Goal: Information Seeking & Learning: Learn about a topic

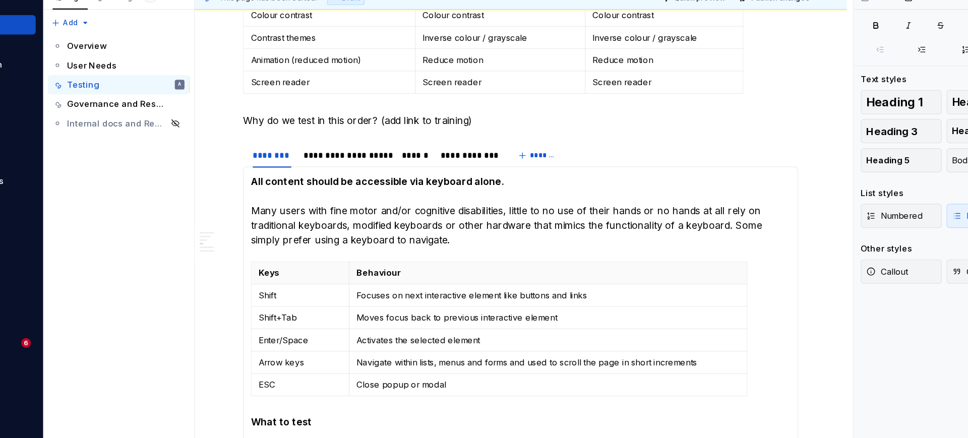
type textarea "*"
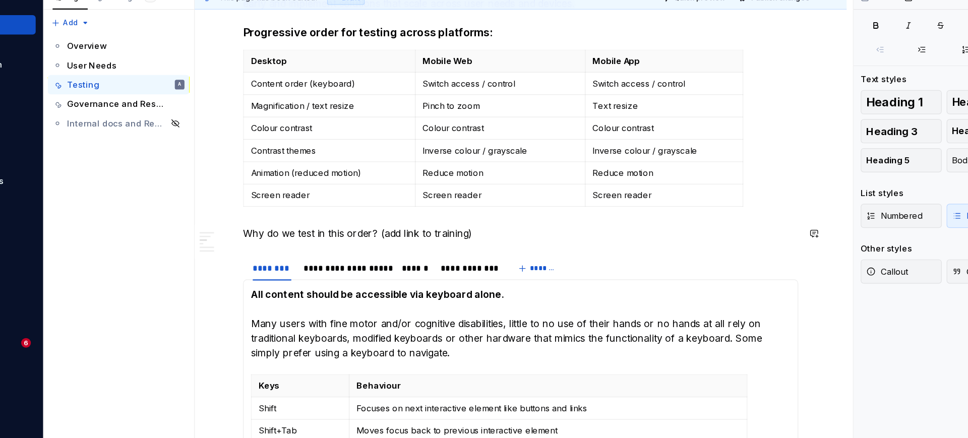
scroll to position [337, 0]
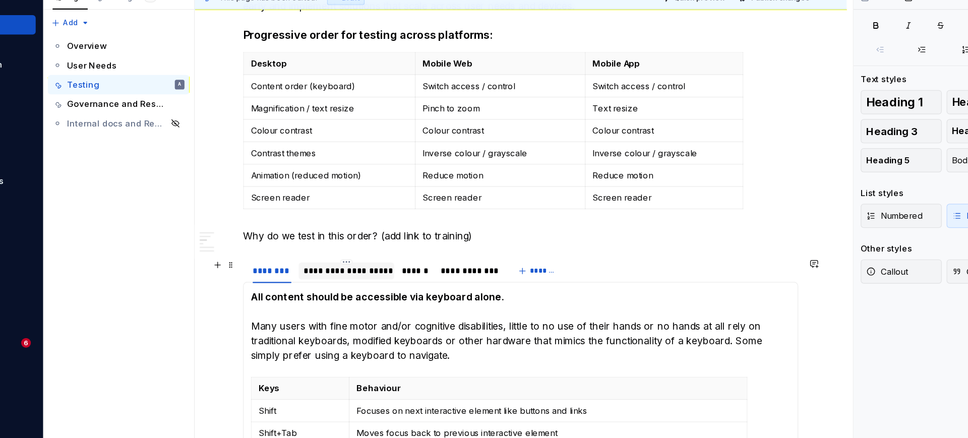
click at [365, 271] on div "**********" at bounding box center [370, 269] width 72 height 10
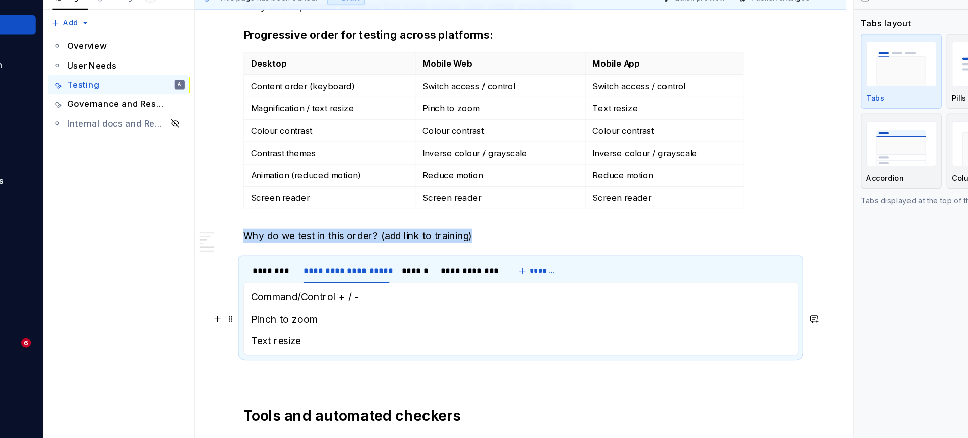
click at [382, 312] on p "Pinch to zoom" at bounding box center [515, 308] width 450 height 12
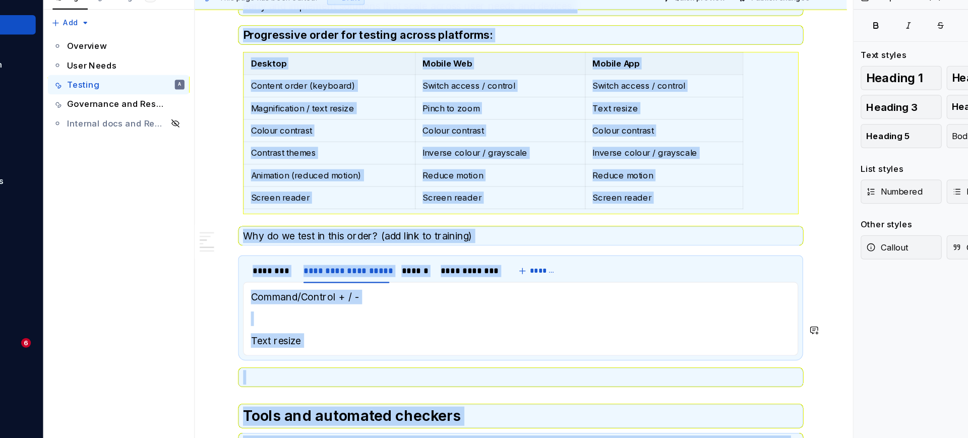
click at [382, 312] on p at bounding box center [515, 308] width 450 height 12
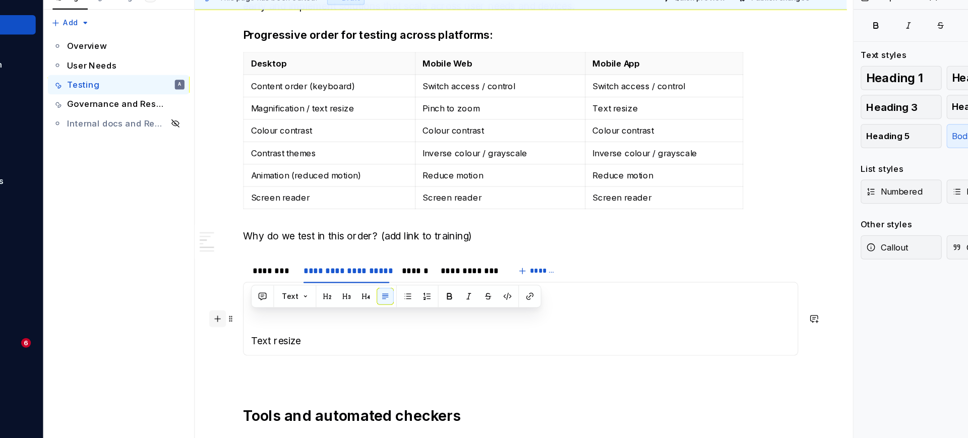
drag, startPoint x: 333, startPoint y: 330, endPoint x: 262, endPoint y: 294, distance: 79.8
click at [284, 294] on div "Manual and user testing Several accessibility requirements need manual or user …" at bounding box center [515, 355] width 463 height 937
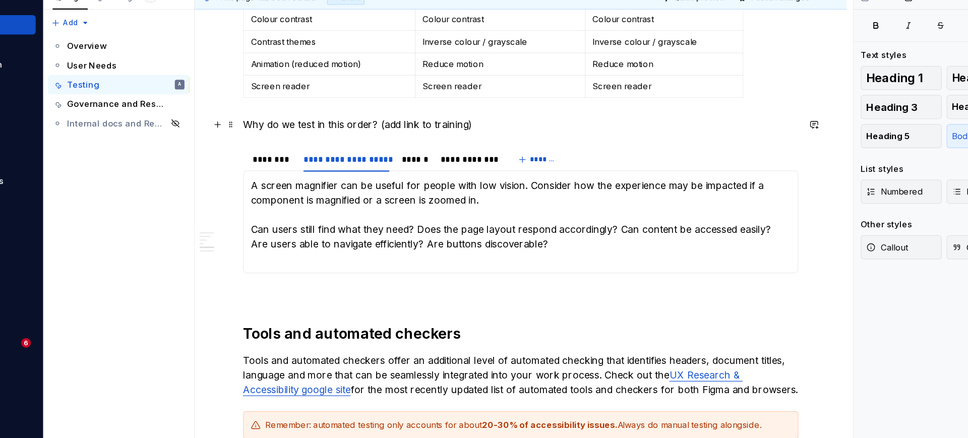
scroll to position [448, 0]
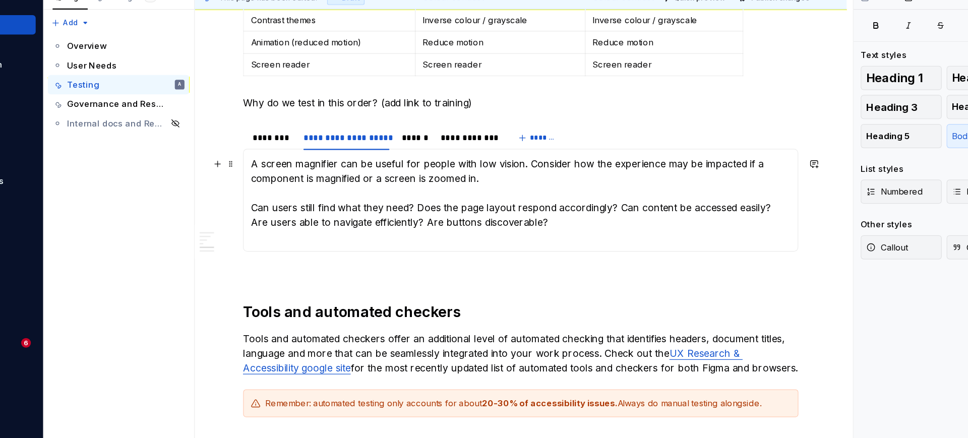
click at [294, 221] on p "A screen magnifier can be useful for people with low vision. Consider how the e…" at bounding box center [515, 209] width 450 height 73
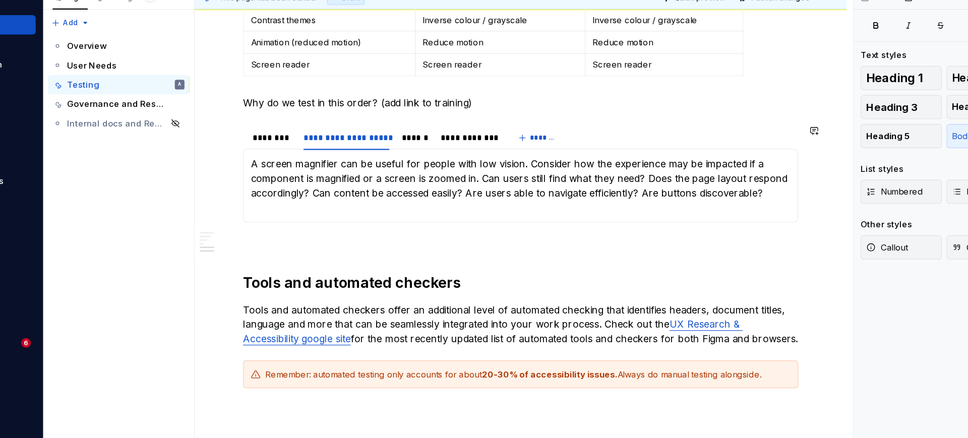
click at [312, 226] on div "All content should be accessible via keyboard alone. Many users with fine motor…" at bounding box center [515, 197] width 463 height 61
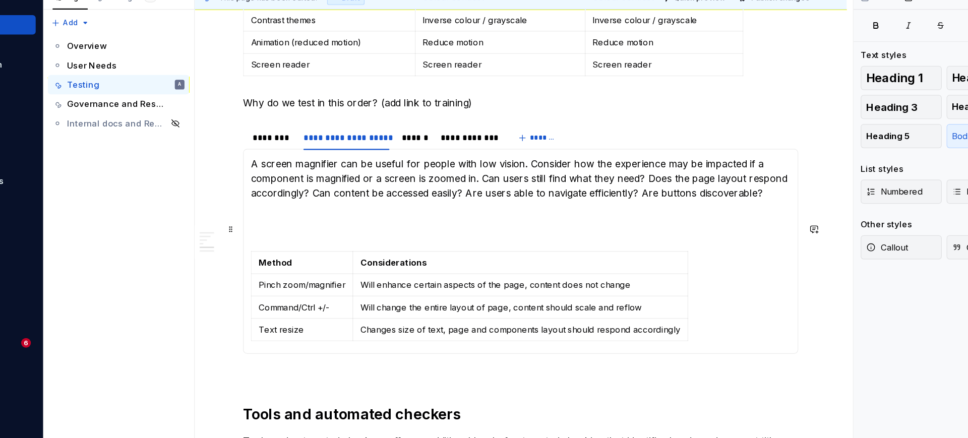
click at [319, 224] on section-item-column "A screen magnifier can be useful for people with low vision. Consider how the e…" at bounding box center [515, 252] width 450 height 158
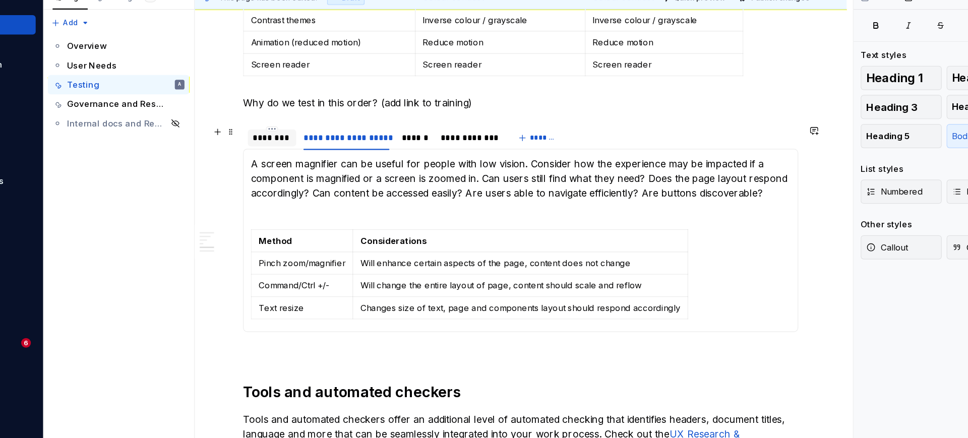
click at [311, 166] on div at bounding box center [308, 166] width 40 height 1
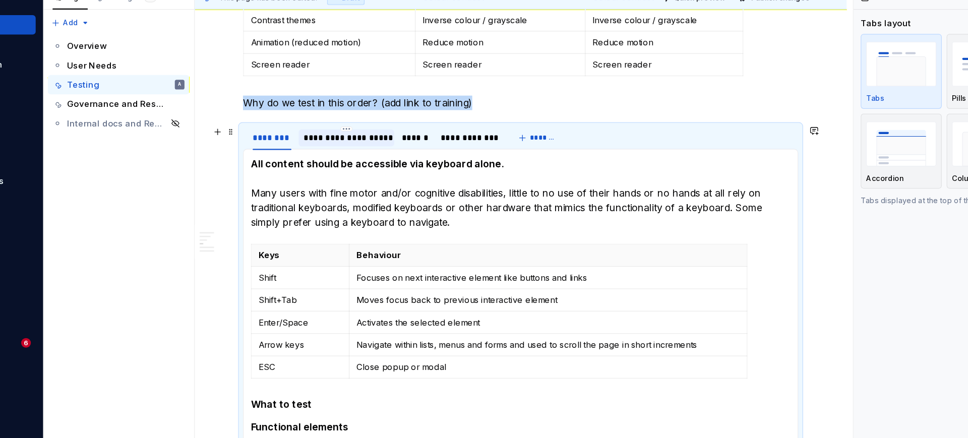
click at [361, 156] on div "**********" at bounding box center [370, 158] width 72 height 10
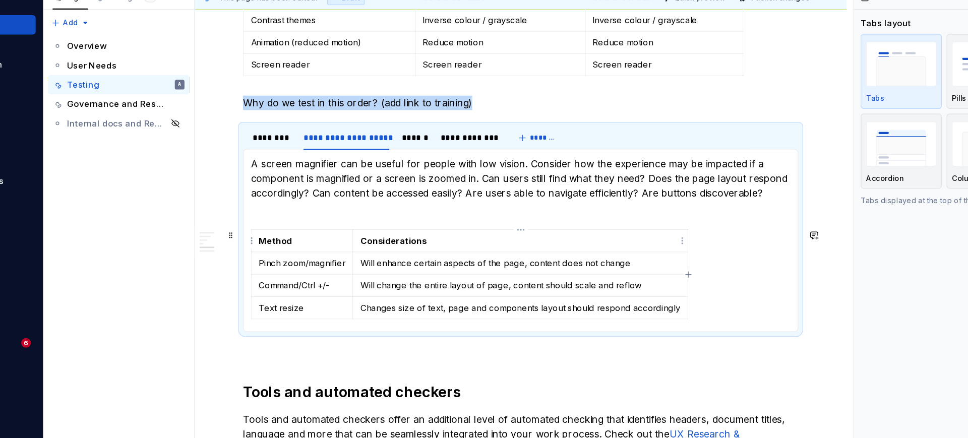
click at [390, 240] on strong "Considerations" at bounding box center [409, 243] width 55 height 9
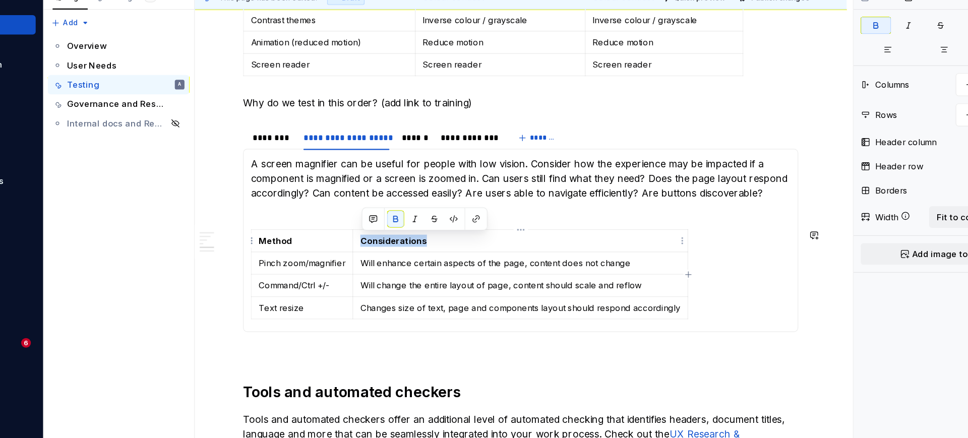
drag, startPoint x: 382, startPoint y: 243, endPoint x: 444, endPoint y: 236, distance: 62.3
click at [444, 236] on td "Considerations" at bounding box center [515, 243] width 279 height 19
click at [425, 226] on section-item-column "A screen magnifier can be useful for people with low vision. Consider how the e…" at bounding box center [515, 243] width 450 height 140
click at [414, 220] on p "A screen magnifier can be useful for people with low vision. Consider how the e…" at bounding box center [515, 197] width 450 height 48
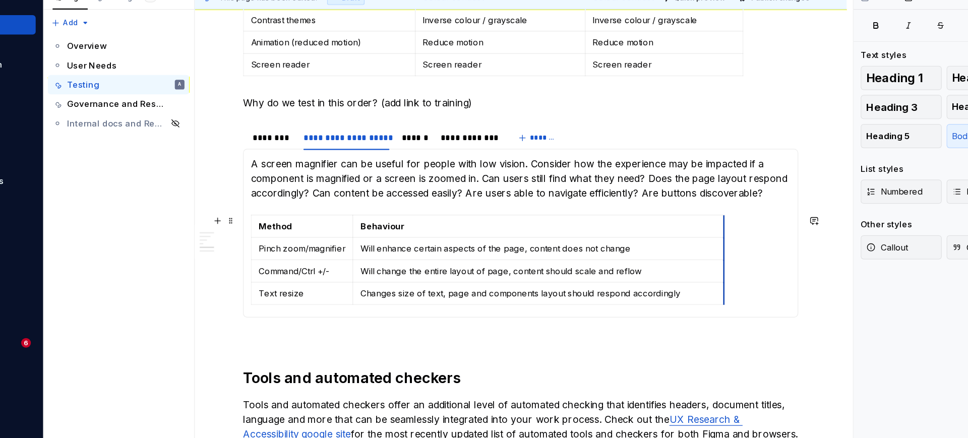
drag, startPoint x: 654, startPoint y: 229, endPoint x: 685, endPoint y: 225, distance: 31.5
drag, startPoint x: 685, startPoint y: 225, endPoint x: 376, endPoint y: 225, distance: 309.0
click at [376, 225] on td "Behaviour" at bounding box center [530, 231] width 309 height 19
drag, startPoint x: 376, startPoint y: 225, endPoint x: 383, endPoint y: 226, distance: 6.7
click at [384, 226] on td "Behaviour" at bounding box center [538, 231] width 309 height 19
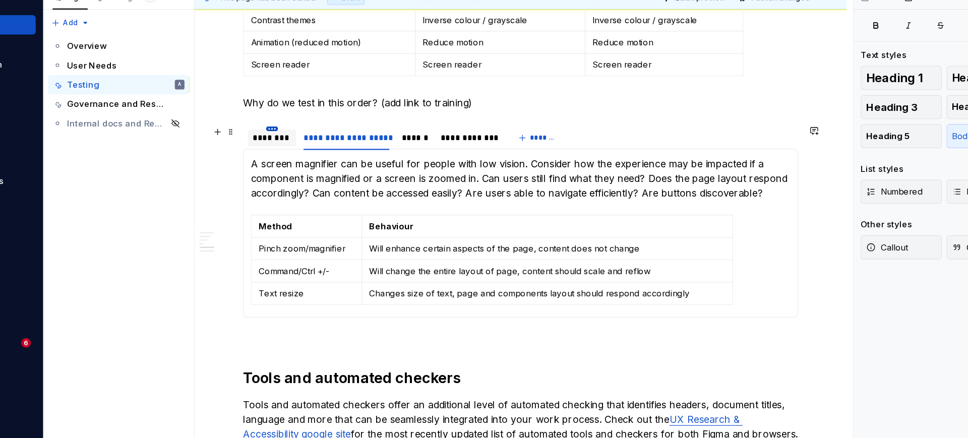
click at [304, 150] on html "[PERSON_NAME] Airlines A Home Documentation Analytics Code automation Design sy…" at bounding box center [484, 219] width 968 height 438
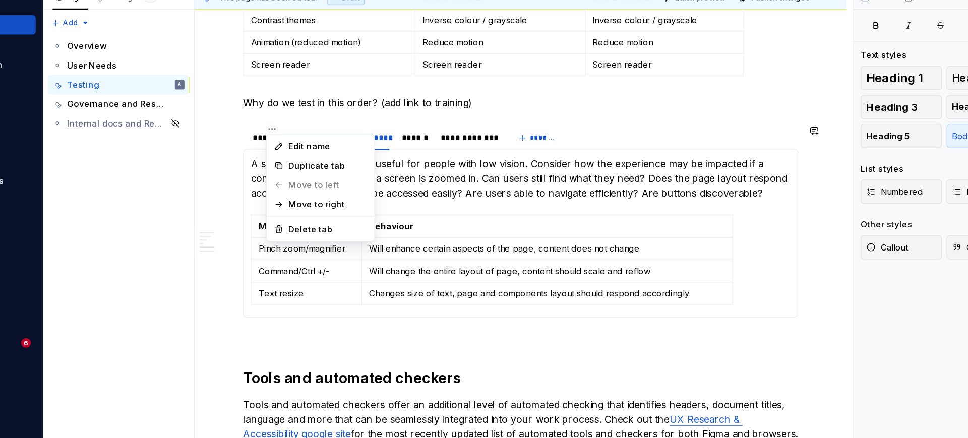
click at [291, 155] on html "[PERSON_NAME] Airlines A Home Documentation Analytics Code automation Design sy…" at bounding box center [484, 219] width 968 height 438
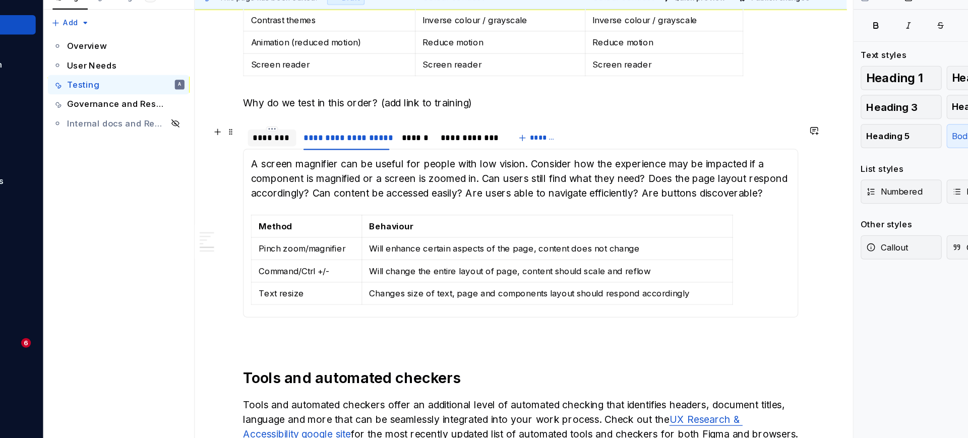
click at [305, 162] on div "********" at bounding box center [308, 158] width 32 height 10
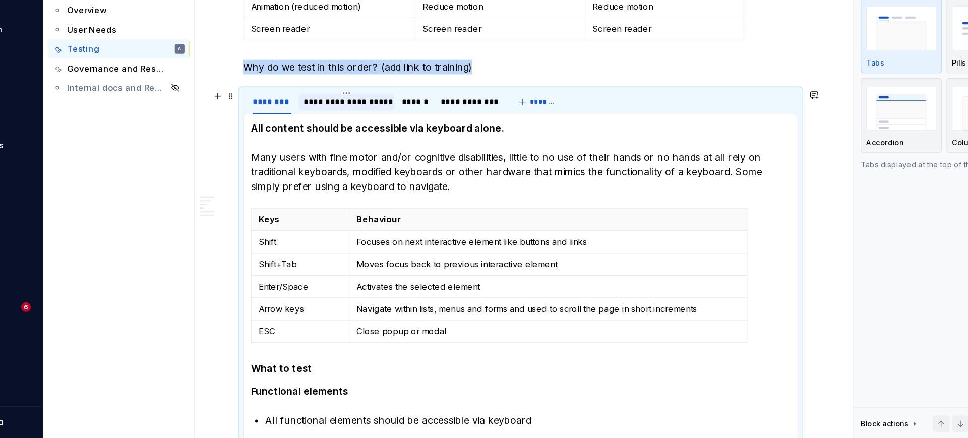
click at [346, 153] on div "**********" at bounding box center [370, 158] width 72 height 10
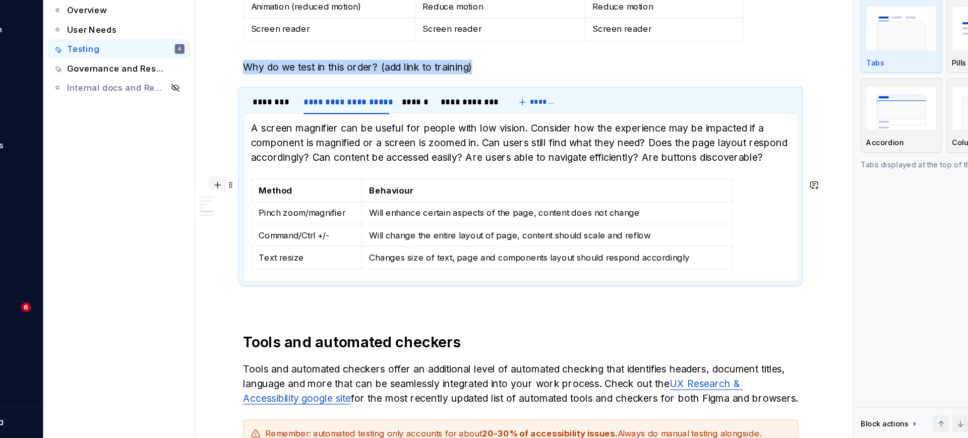
click at [263, 225] on button "button" at bounding box center [263, 227] width 14 height 14
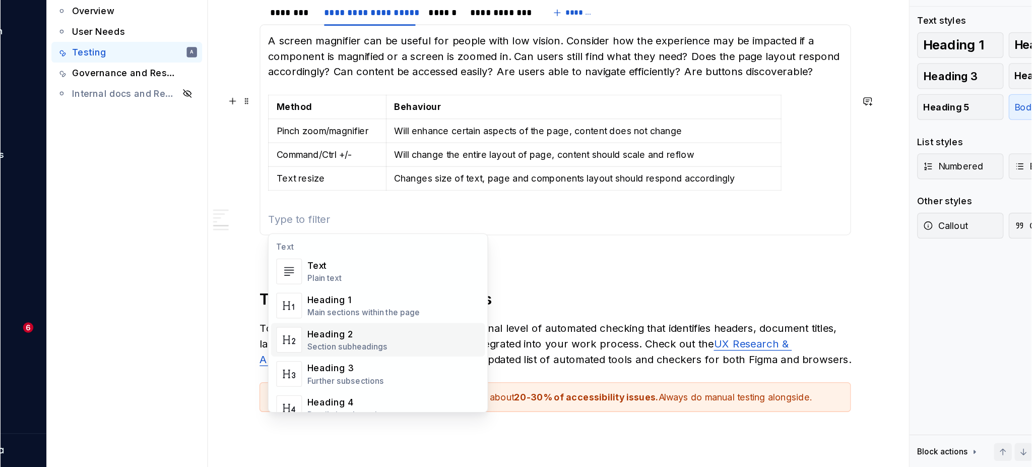
scroll to position [525, 0]
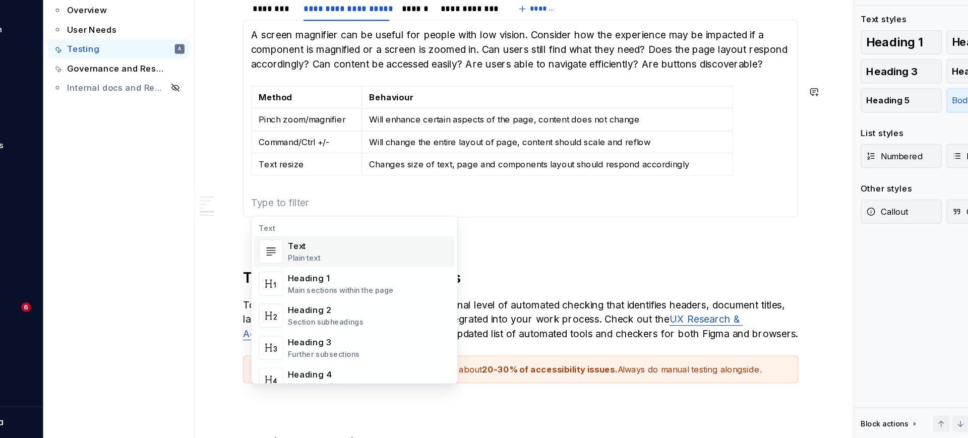
type textarea "*"
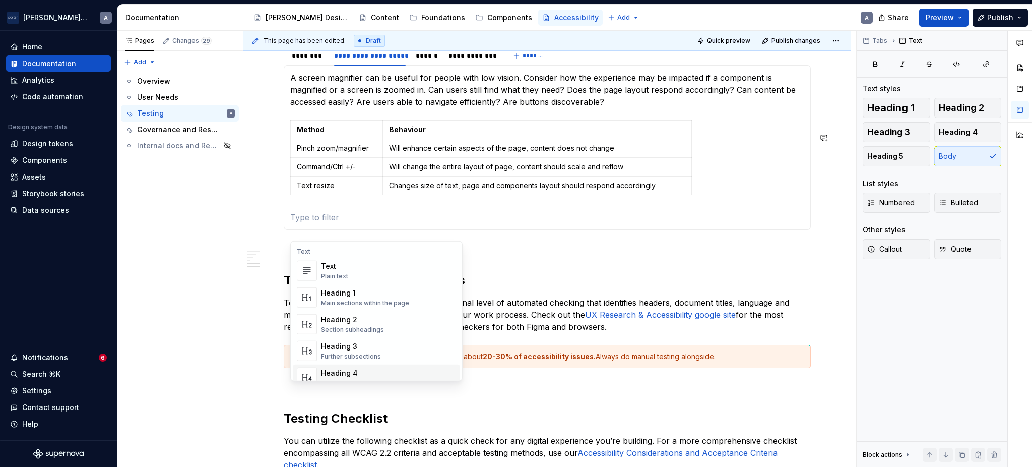
scroll to position [41, 0]
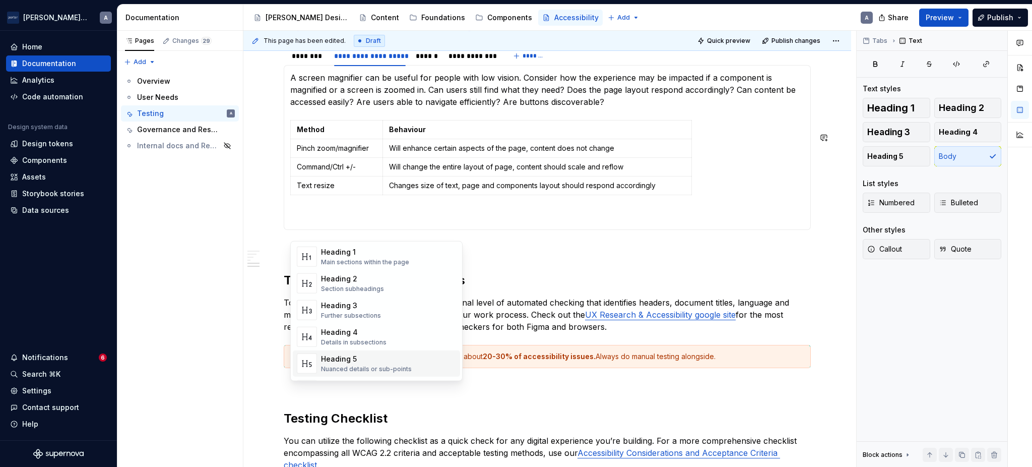
drag, startPoint x: 351, startPoint y: 355, endPoint x: 313, endPoint y: 366, distance: 39.9
click at [313, 366] on img "Suggestions" at bounding box center [306, 363] width 19 height 20
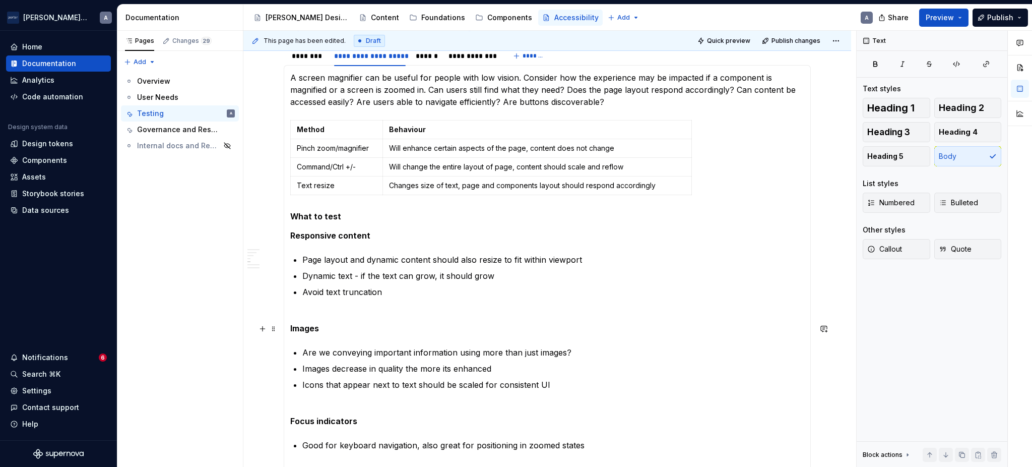
click at [316, 321] on section-item-column "A screen magnifier can be useful for people with low vision. Consider how the e…" at bounding box center [547, 310] width 514 height 476
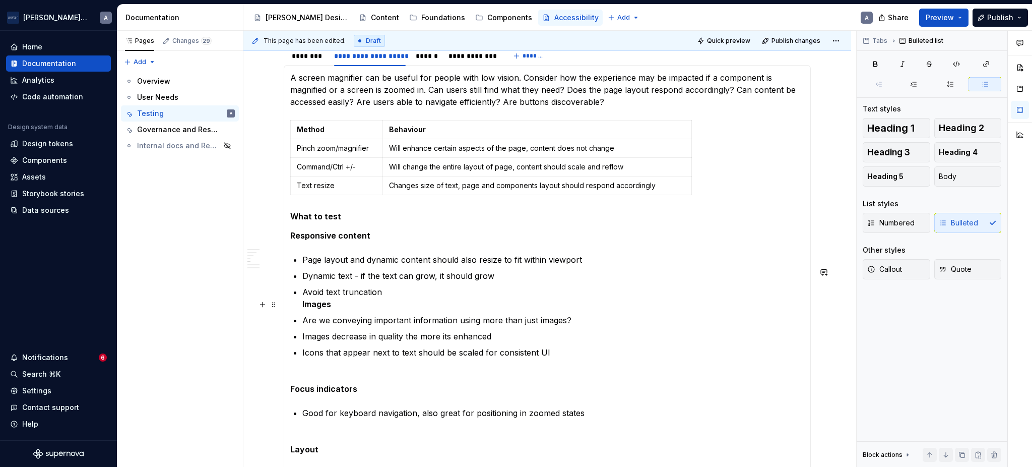
click at [299, 317] on section-item-column "A screen magnifier can be useful for people with low vision. Consider how the e…" at bounding box center [547, 294] width 514 height 444
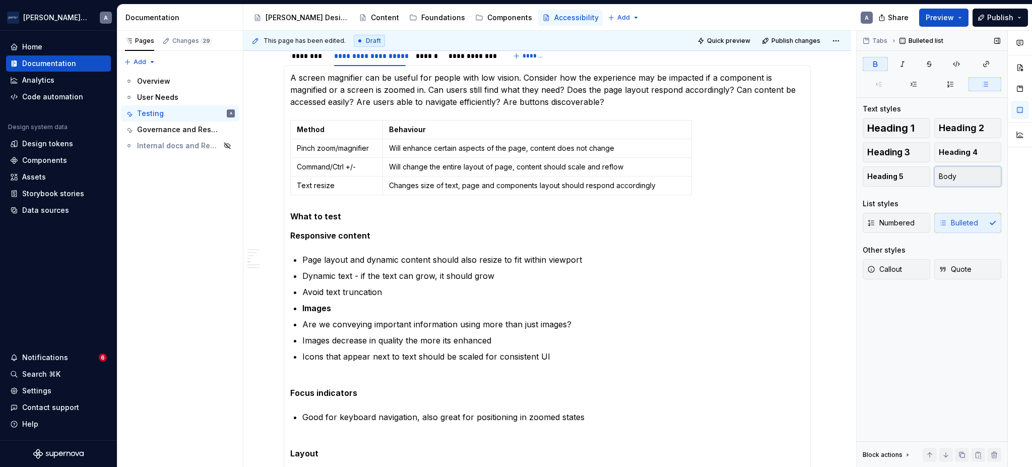
click at [953, 177] on span "Body" at bounding box center [948, 176] width 18 height 10
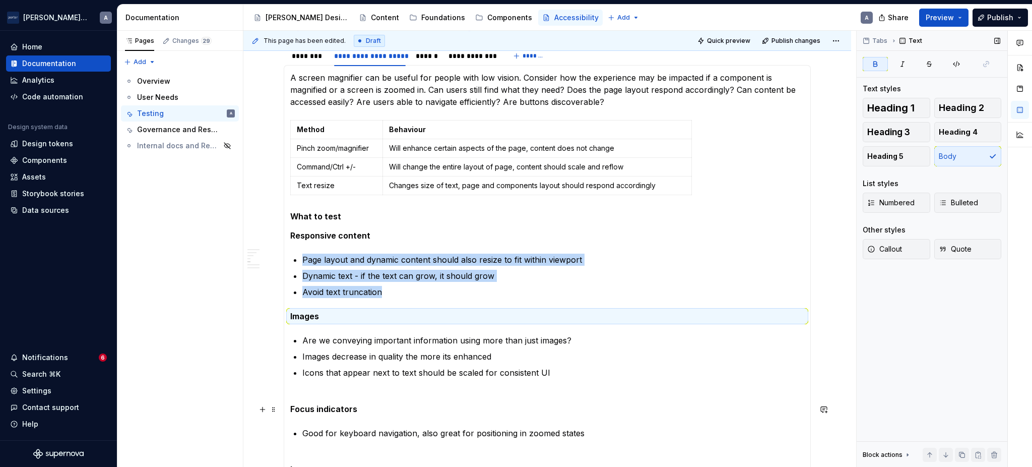
scroll to position [528, 0]
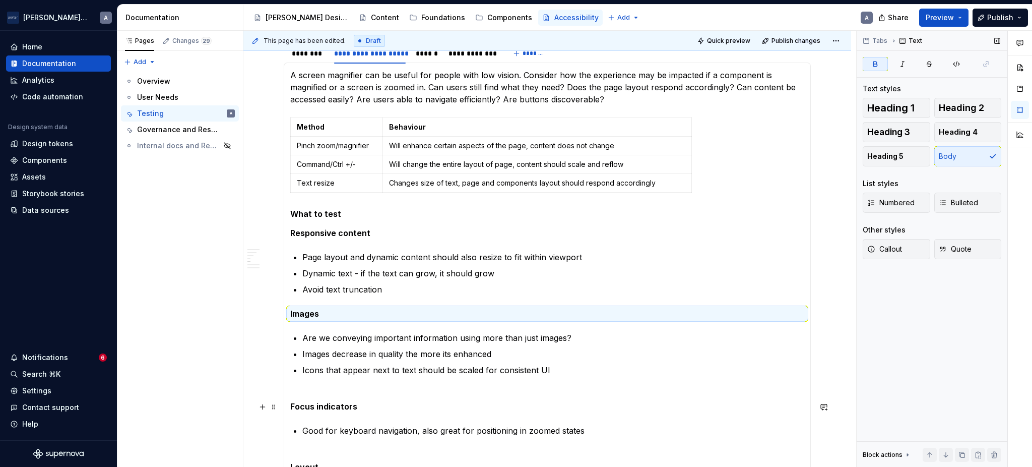
click at [297, 400] on p "Focus indicators" at bounding box center [547, 400] width 514 height 24
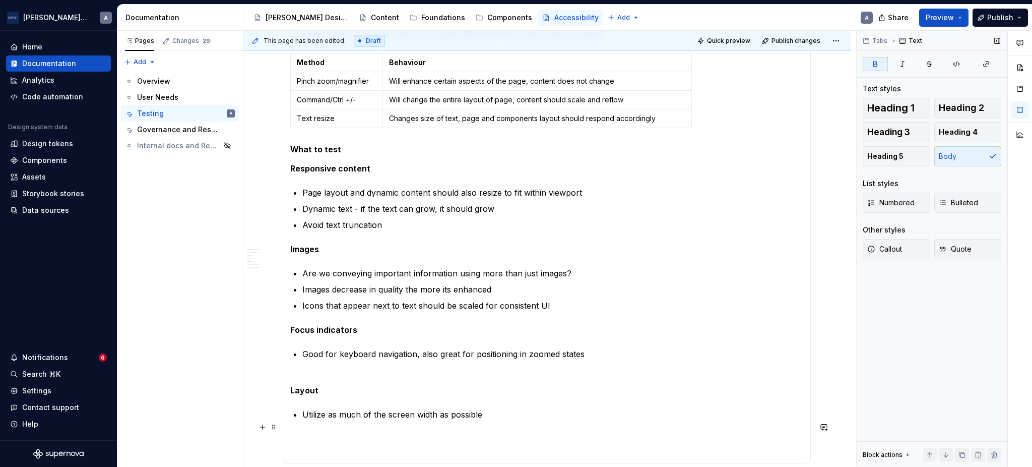
scroll to position [593, 0]
click at [293, 395] on strong "Layout" at bounding box center [304, 390] width 28 height 10
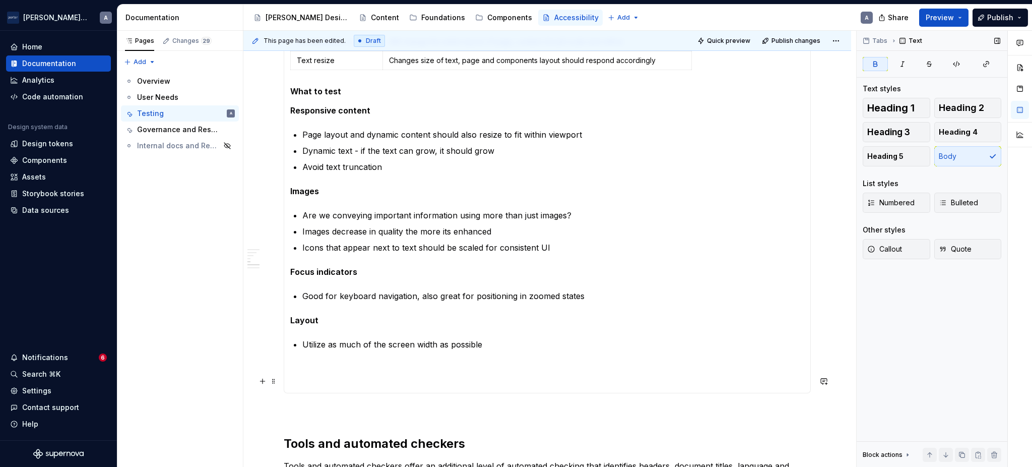
scroll to position [651, 0]
click at [365, 386] on p at bounding box center [547, 373] width 514 height 24
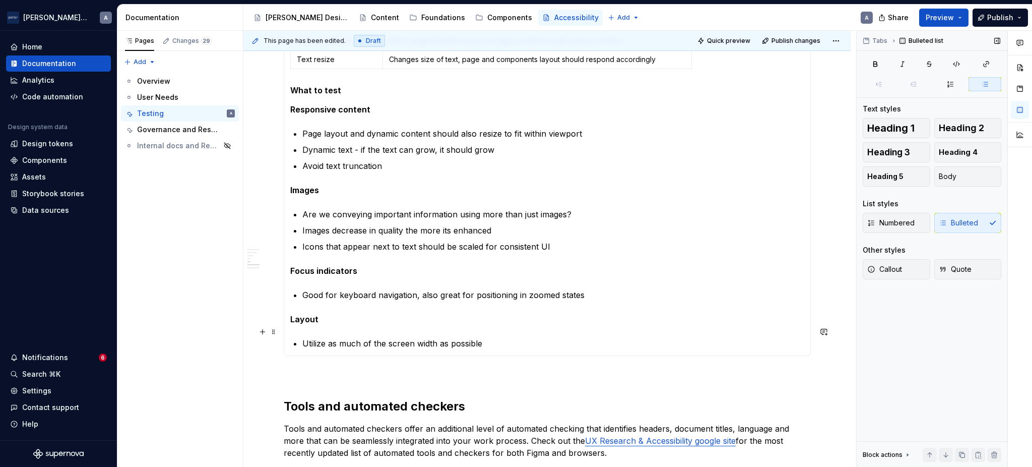
scroll to position [649, 0]
click at [343, 116] on strong "Responsive content" at bounding box center [330, 111] width 80 height 10
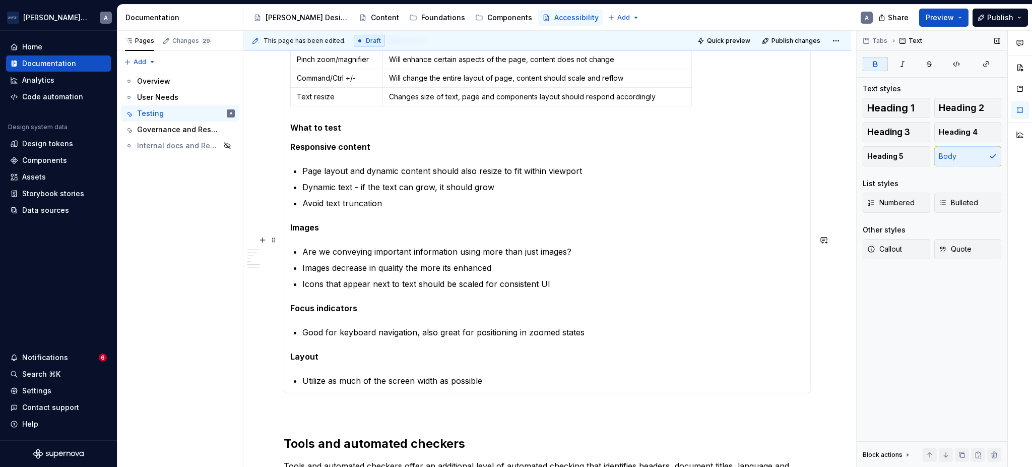
scroll to position [622, 0]
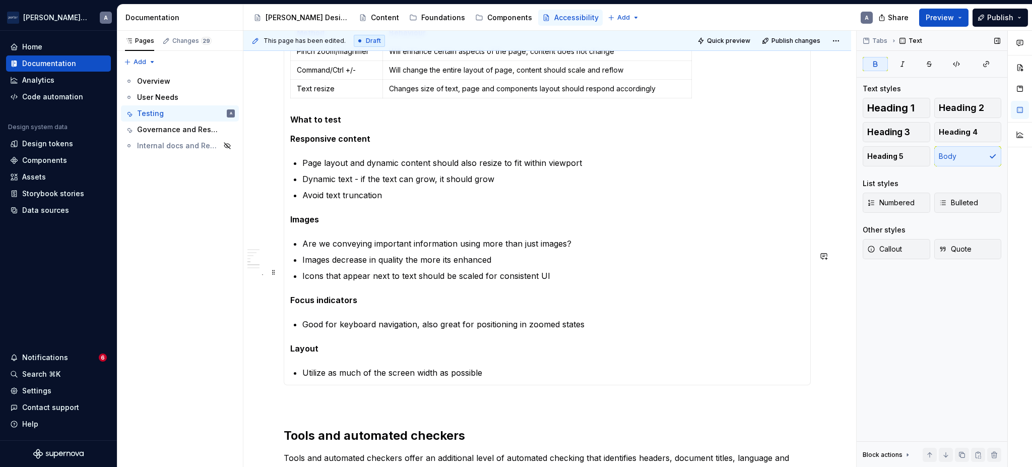
click at [302, 266] on p "Images decrease in quality the more its enhanced" at bounding box center [553, 260] width 502 height 12
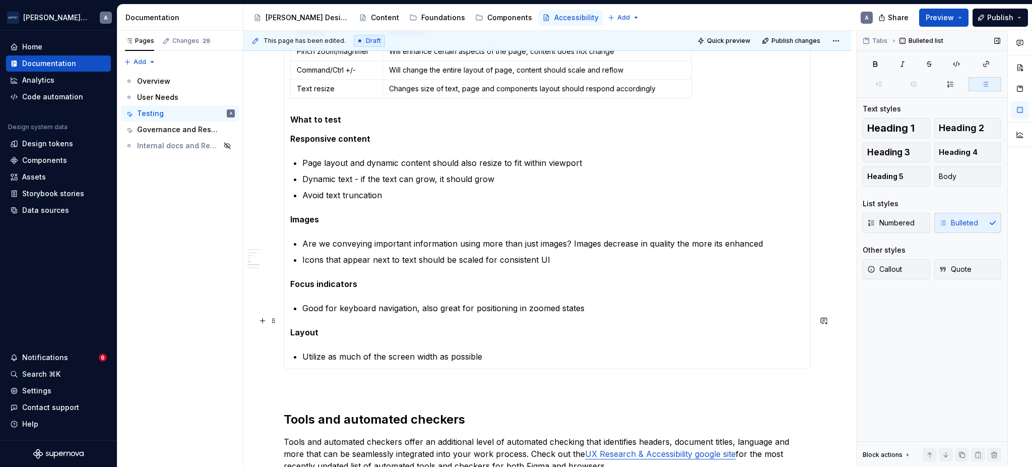
scroll to position [615, 0]
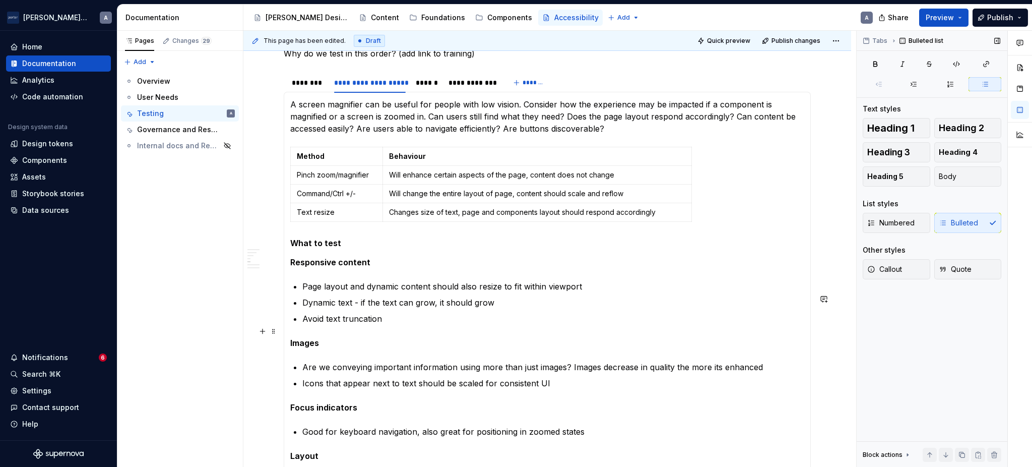
click at [310, 325] on p "Avoid text truncation" at bounding box center [553, 319] width 502 height 12
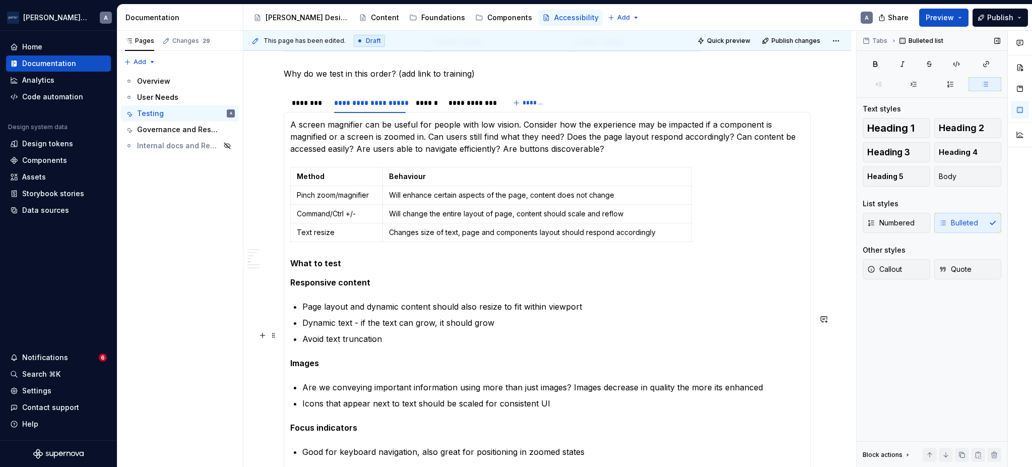
scroll to position [440, 0]
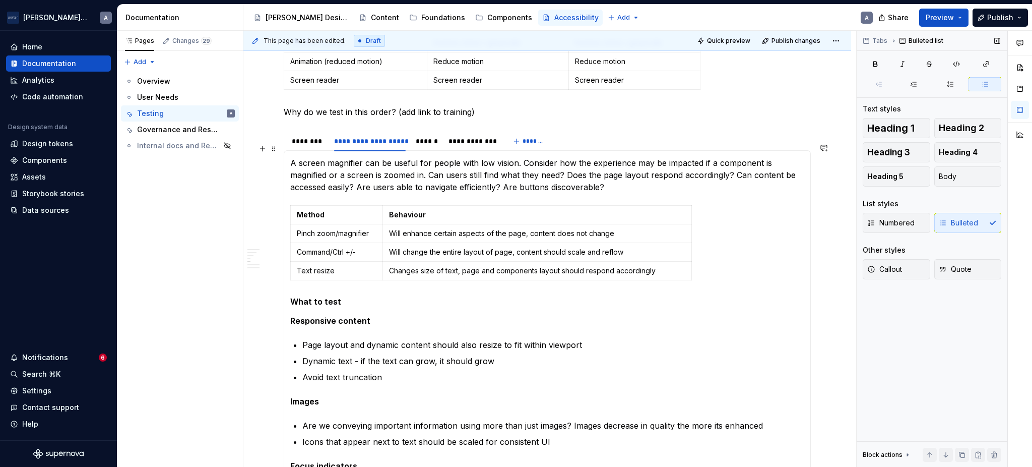
click at [319, 156] on div "**********" at bounding box center [394, 143] width 220 height 25
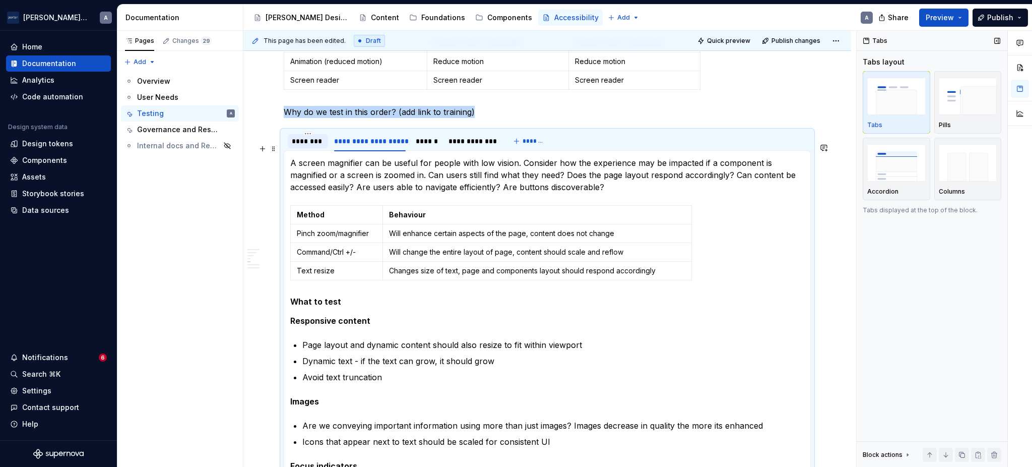
click at [312, 146] on div "********" at bounding box center [308, 141] width 32 height 10
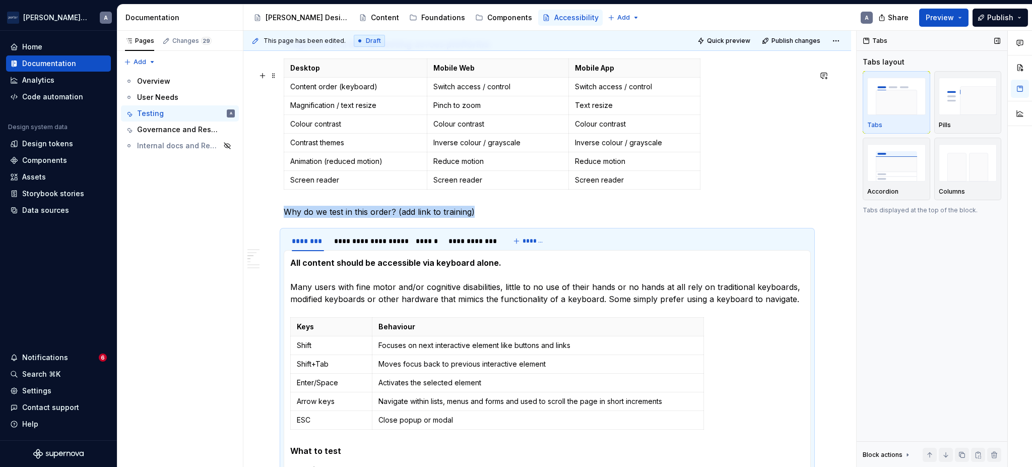
scroll to position [480, 0]
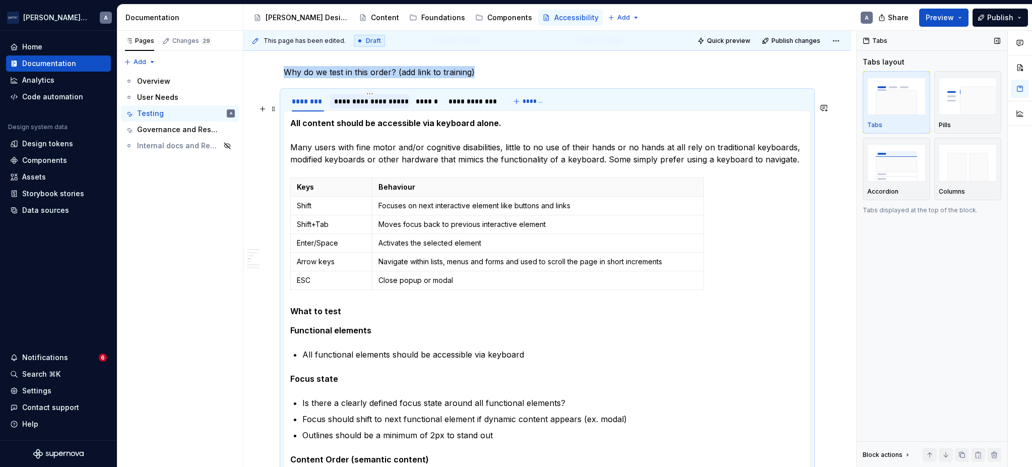
click at [346, 104] on div "**********" at bounding box center [370, 100] width 80 height 19
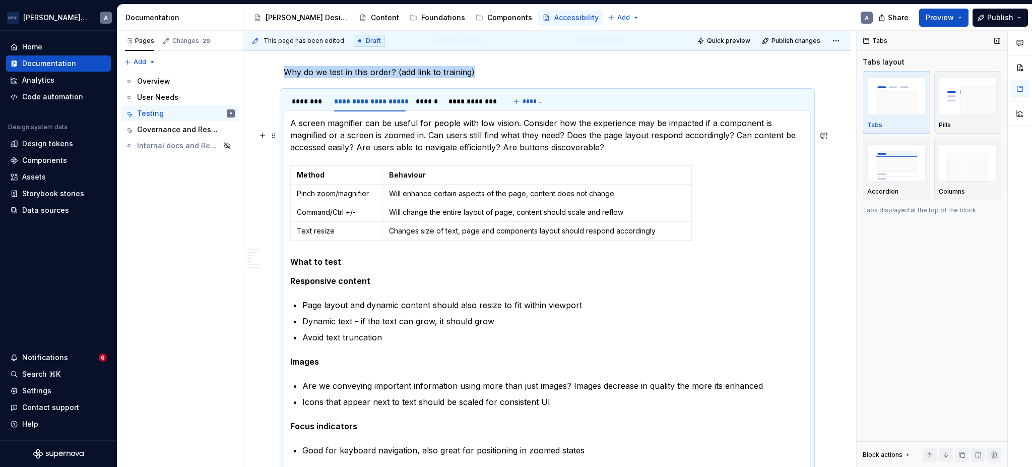
click at [394, 136] on p "A screen magnifier can be useful for people with low vision. Consider how the e…" at bounding box center [547, 135] width 514 height 36
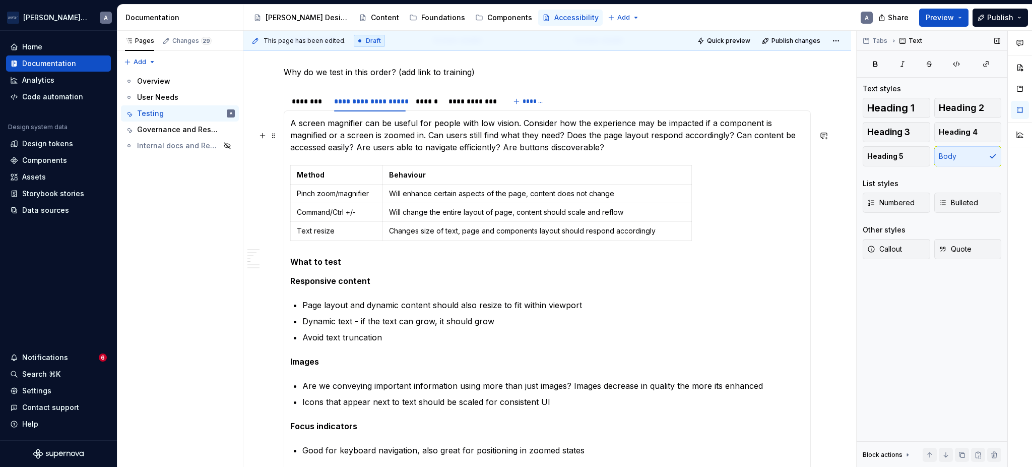
drag, startPoint x: 628, startPoint y: 156, endPoint x: 595, endPoint y: 165, distance: 34.1
click at [595, 165] on section-item-column "A screen magnifier can be useful for people with low vision. Consider how the e…" at bounding box center [547, 311] width 514 height 388
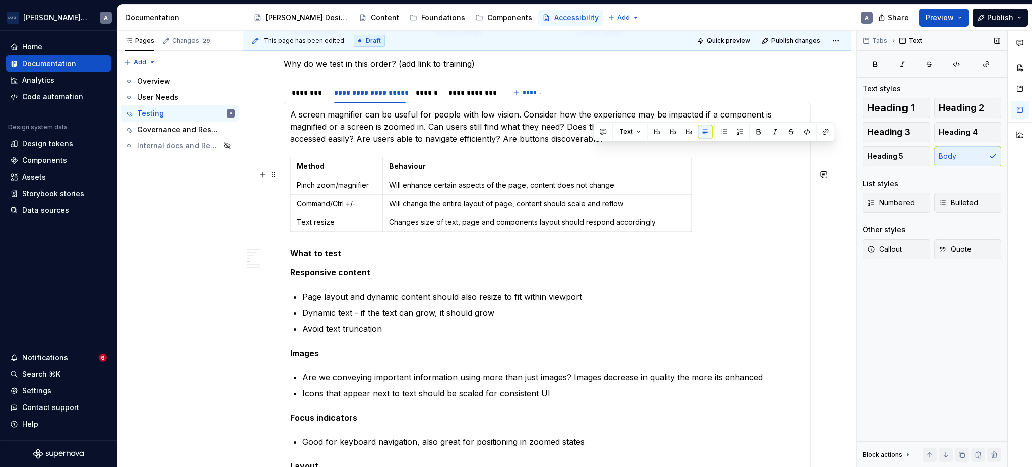
click at [558, 145] on p "A screen magnifier can be useful for people with low vision. Consider how the e…" at bounding box center [547, 126] width 514 height 36
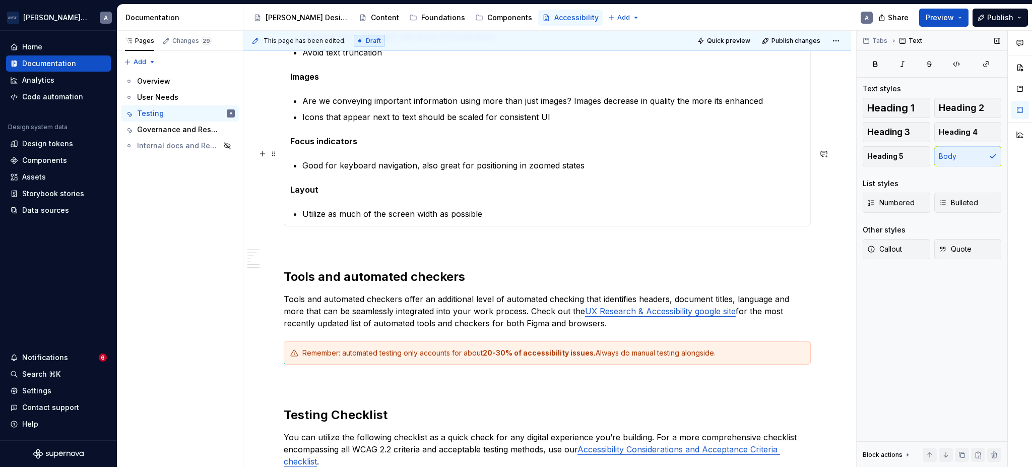
scroll to position [764, 0]
